Goal: Transaction & Acquisition: Purchase product/service

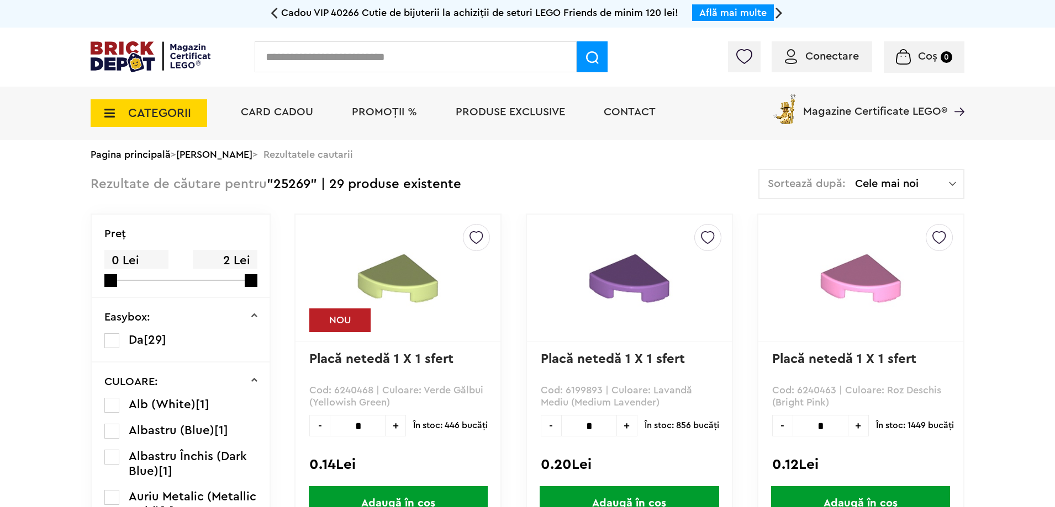
click at [380, 112] on span "PROMOȚII %" at bounding box center [384, 112] width 65 height 11
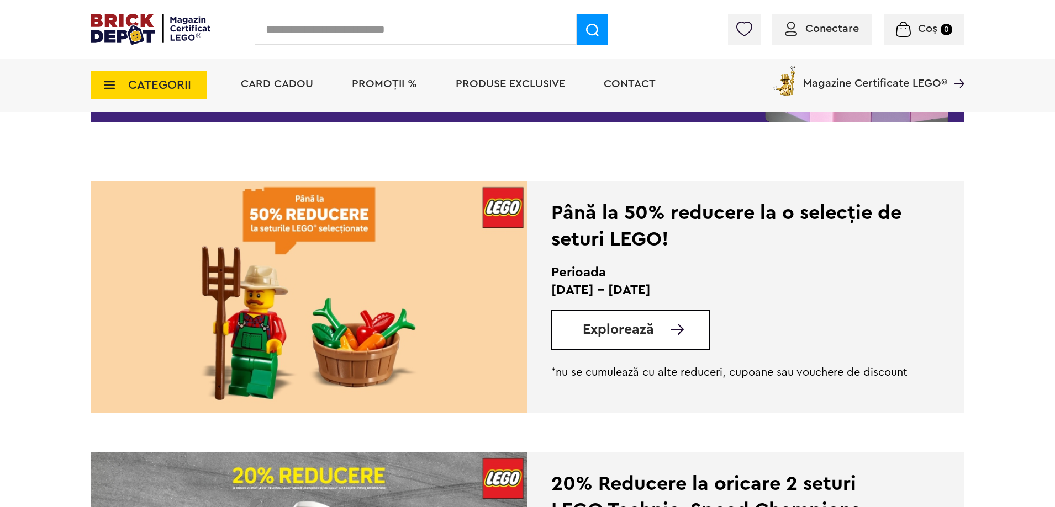
scroll to position [221, 0]
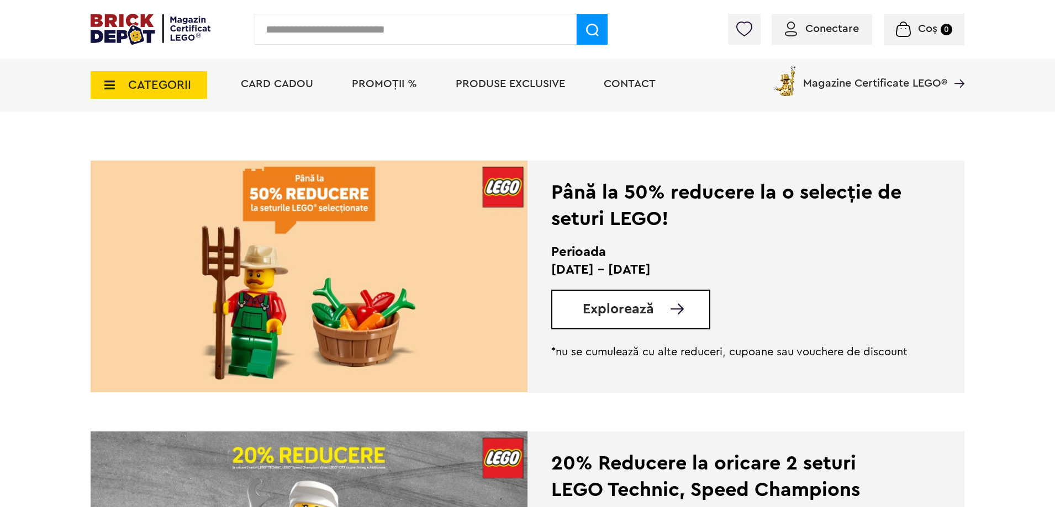
click at [654, 304] on link "Explorează" at bounding box center [646, 310] width 126 height 14
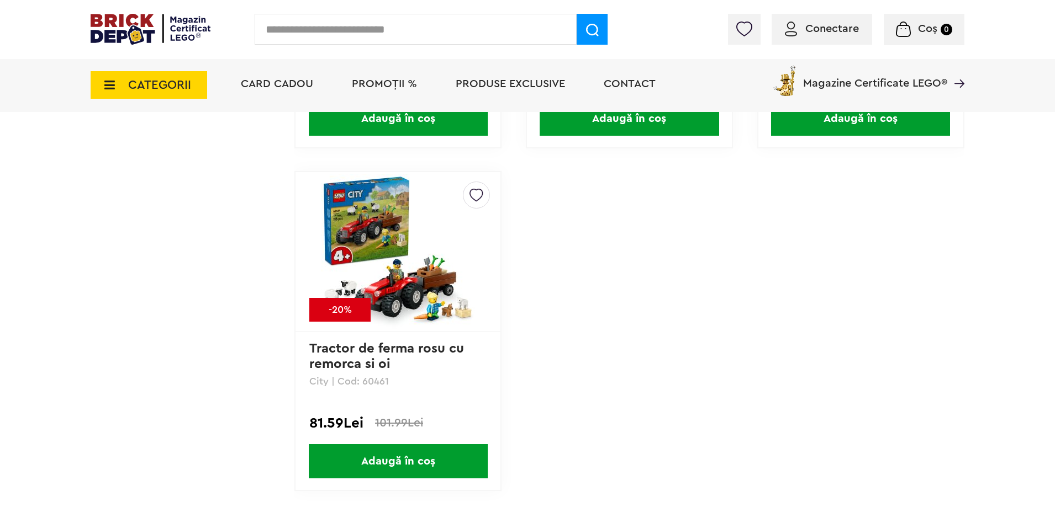
scroll to position [5467, 0]
